Goal: Task Accomplishment & Management: Use online tool/utility

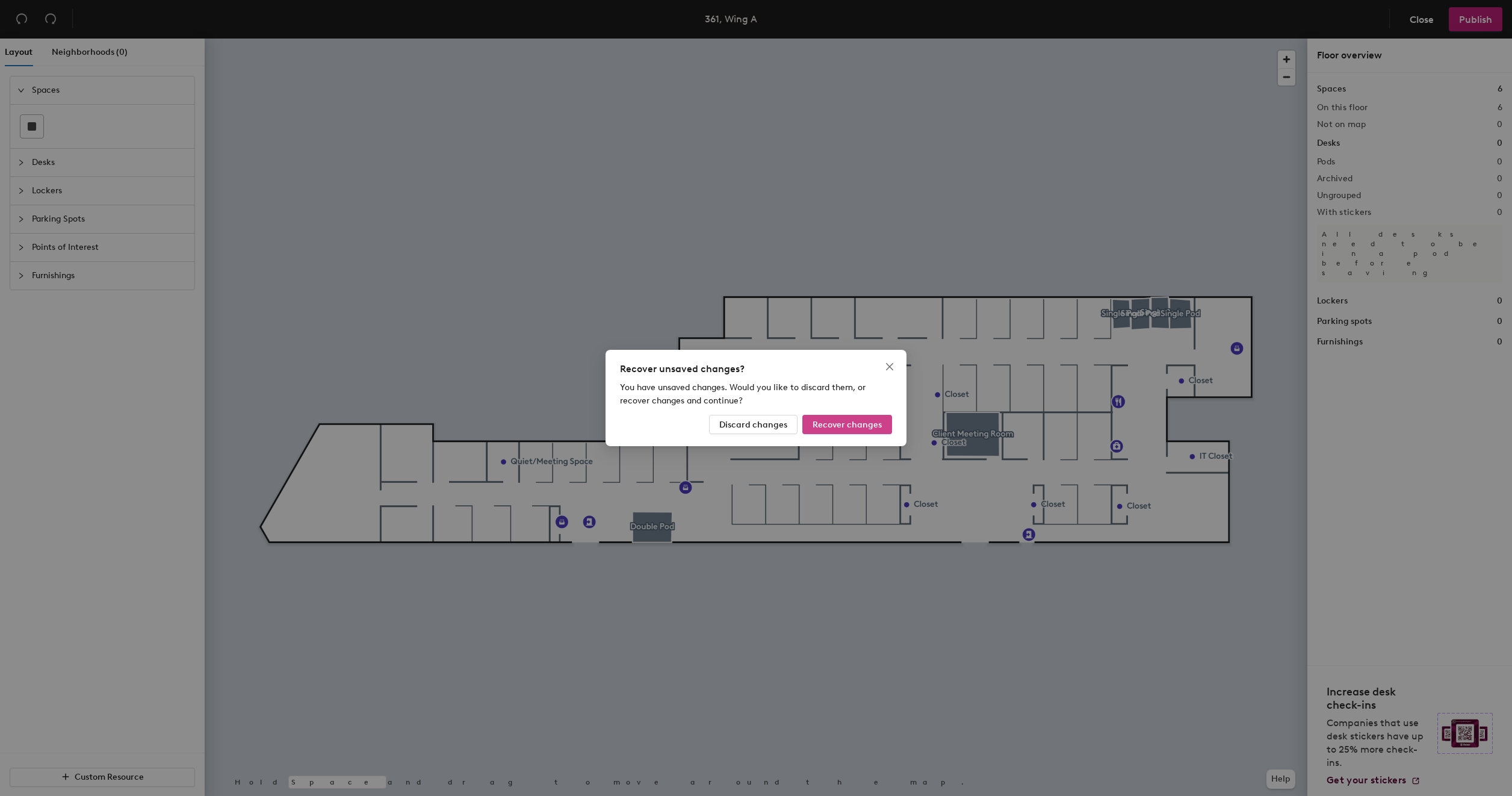
click at [847, 426] on span "Recover changes" at bounding box center [847, 424] width 69 height 10
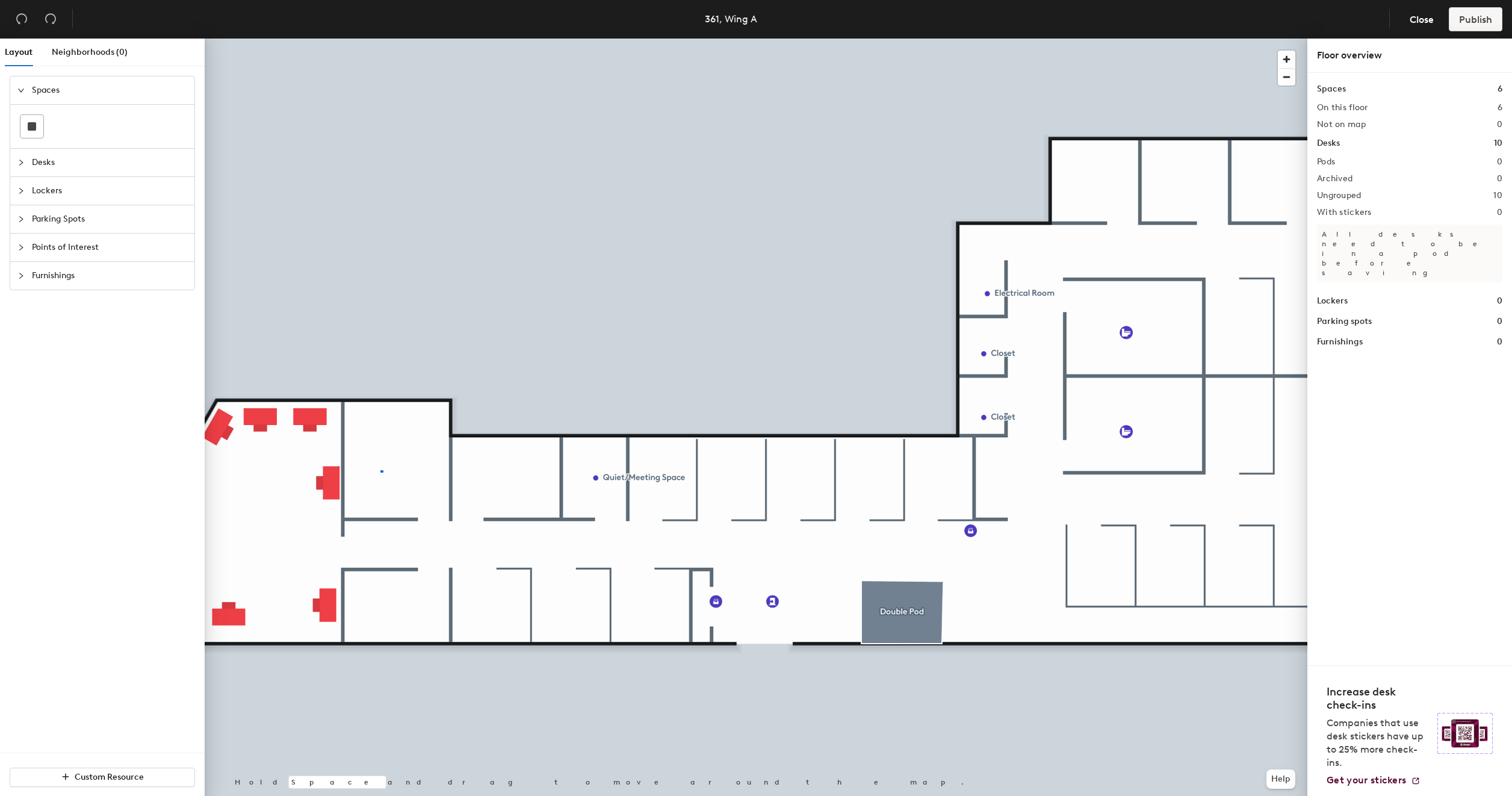
click at [380, 39] on div at bounding box center [756, 39] width 1103 height 0
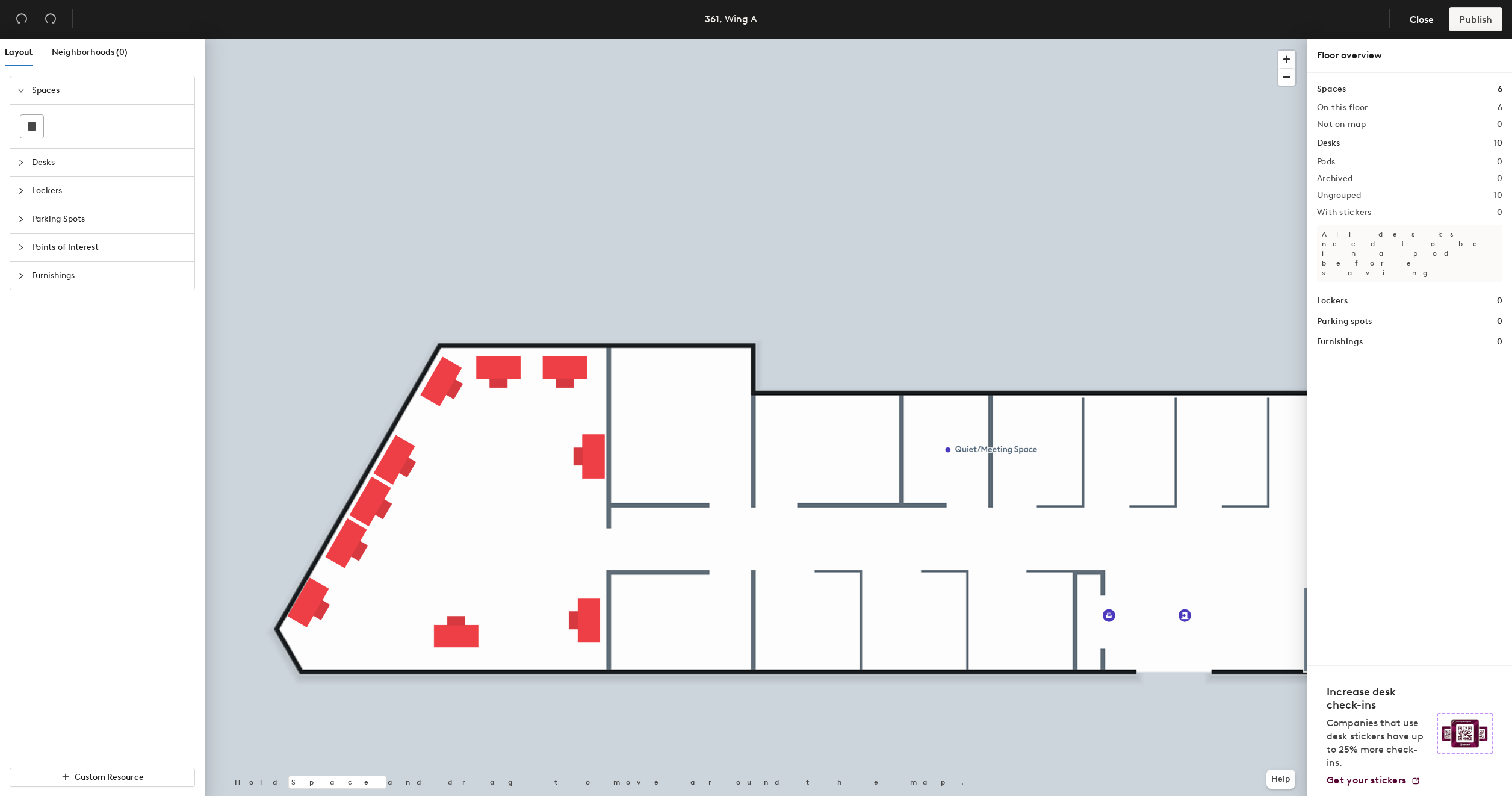
click at [19, 161] on icon "collapsed" at bounding box center [21, 162] width 7 height 7
click at [51, 164] on div at bounding box center [58, 154] width 23 height 23
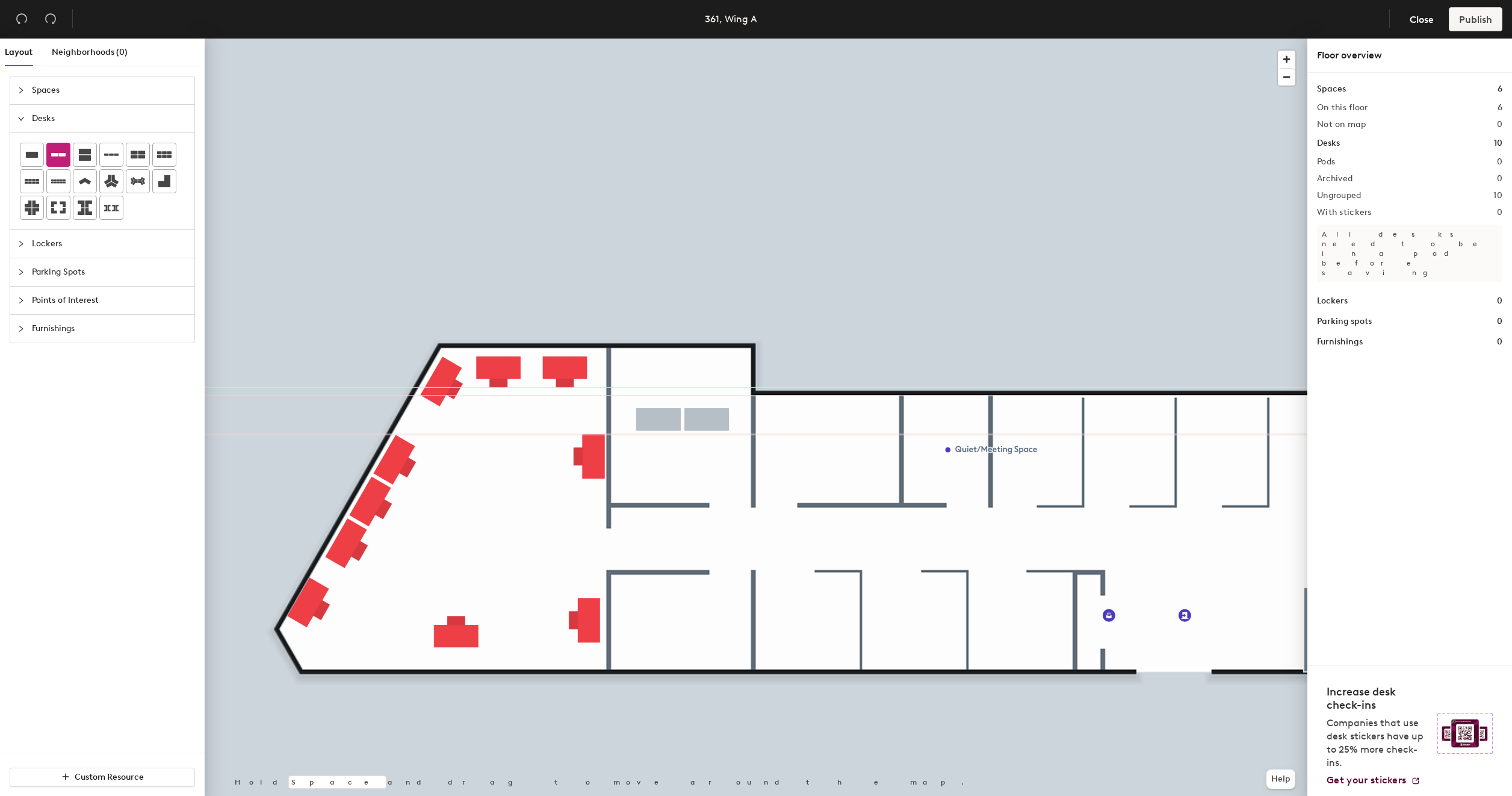
click at [683, 420] on div "Layout Neighborhoods (0) Spaces Desks Lockers Parking Spots Points of Interest …" at bounding box center [756, 419] width 1512 height 762
click at [37, 154] on icon at bounding box center [32, 154] width 14 height 14
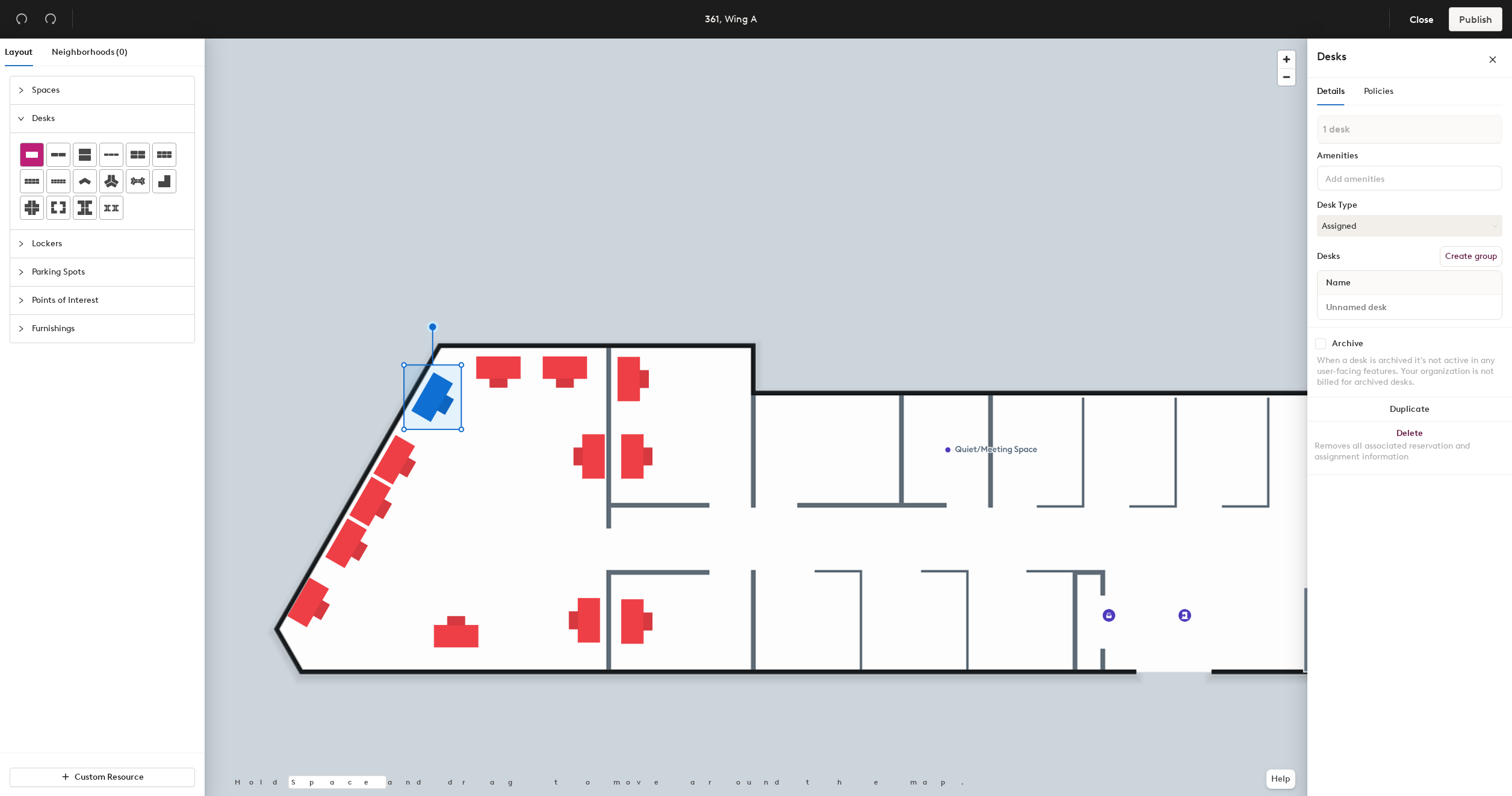
click at [29, 149] on icon at bounding box center [32, 154] width 14 height 14
